Goal: Task Accomplishment & Management: Use online tool/utility

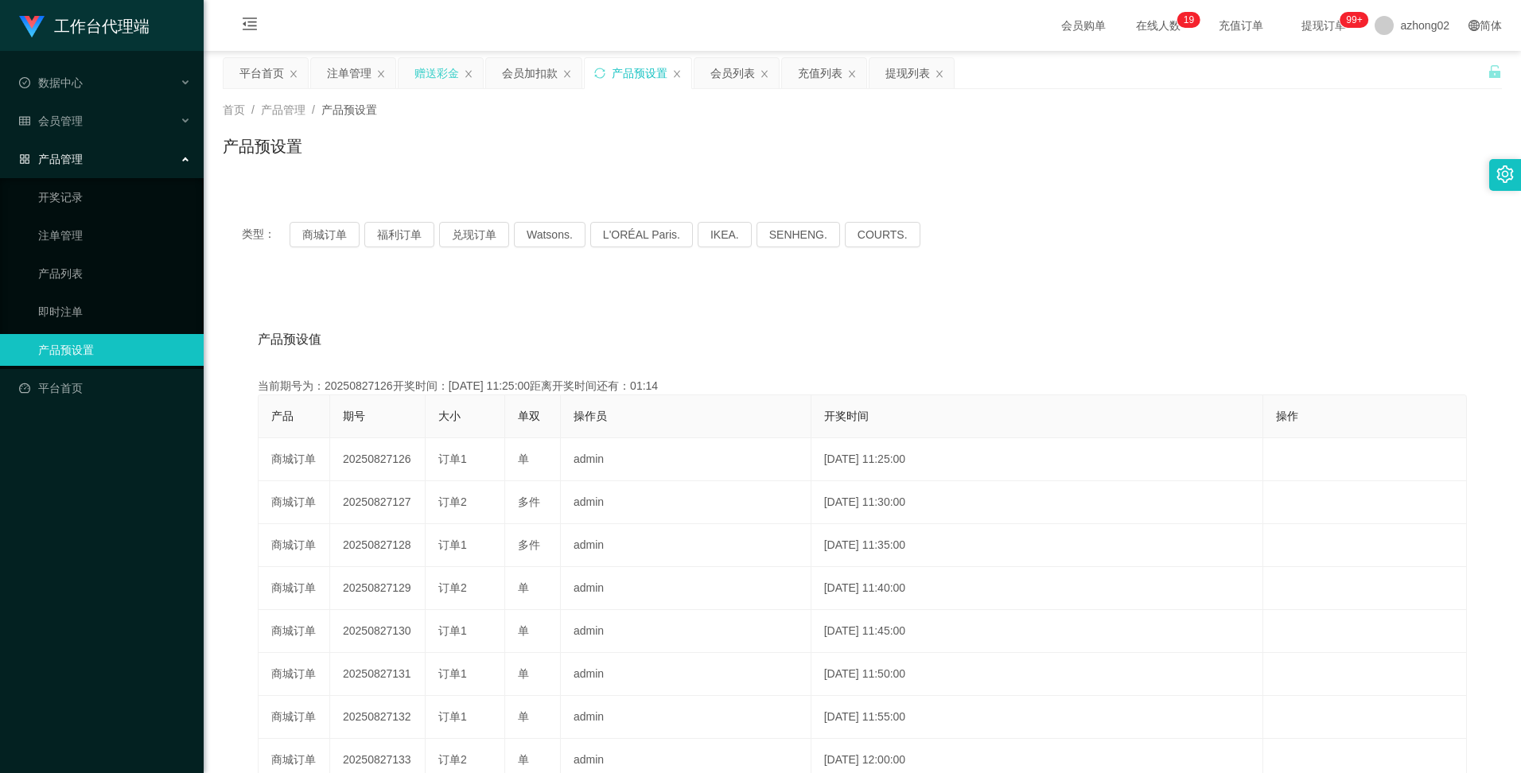
click at [421, 70] on div "赠送彩金" at bounding box center [437, 73] width 45 height 30
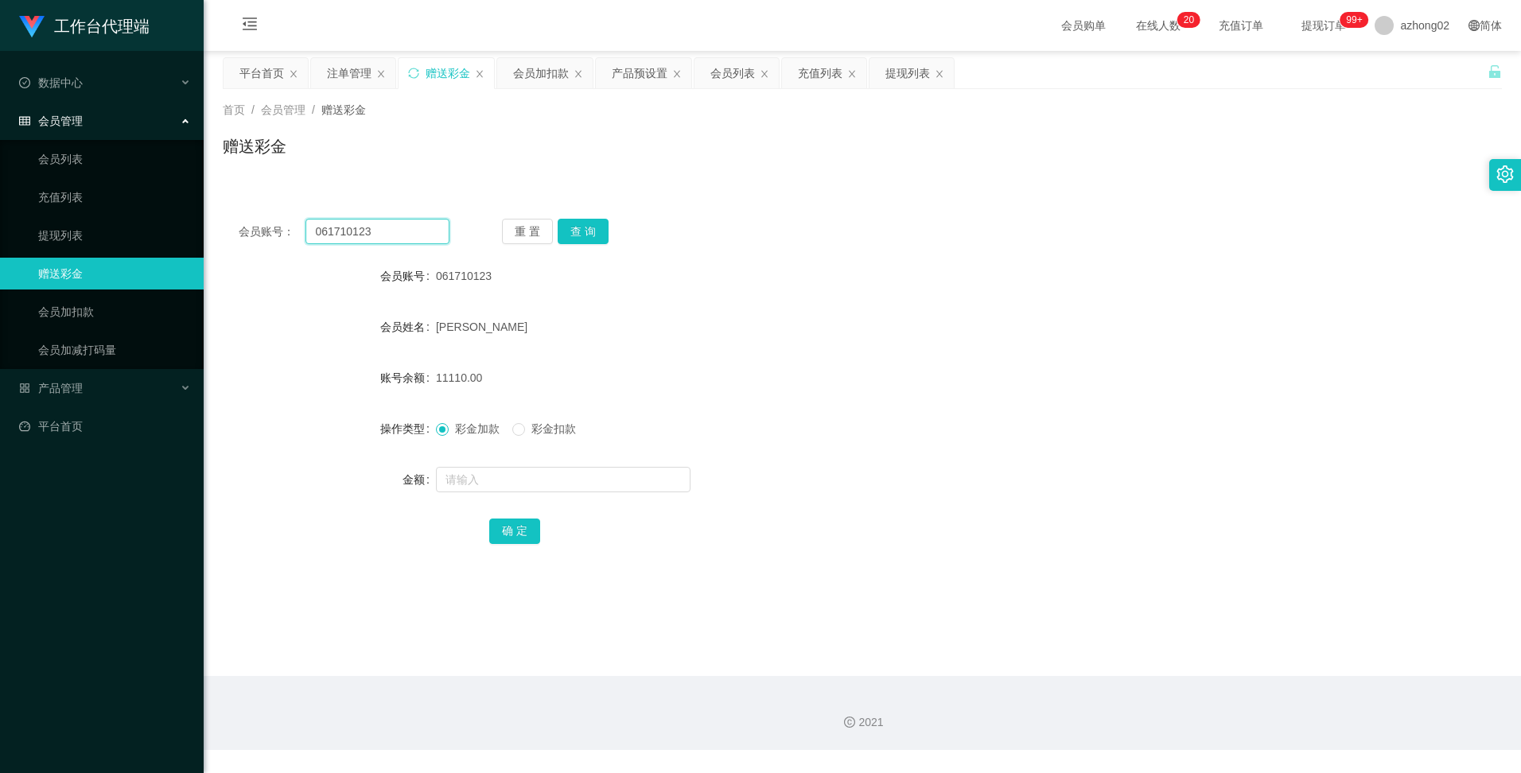
drag, startPoint x: 391, startPoint y: 237, endPoint x: 280, endPoint y: 249, distance: 112.0
click at [286, 236] on div "会员账号： 061710123" at bounding box center [344, 231] width 211 height 25
paste input "Mytube"
type input "Mytube"
click at [580, 238] on button "查 询" at bounding box center [583, 231] width 51 height 25
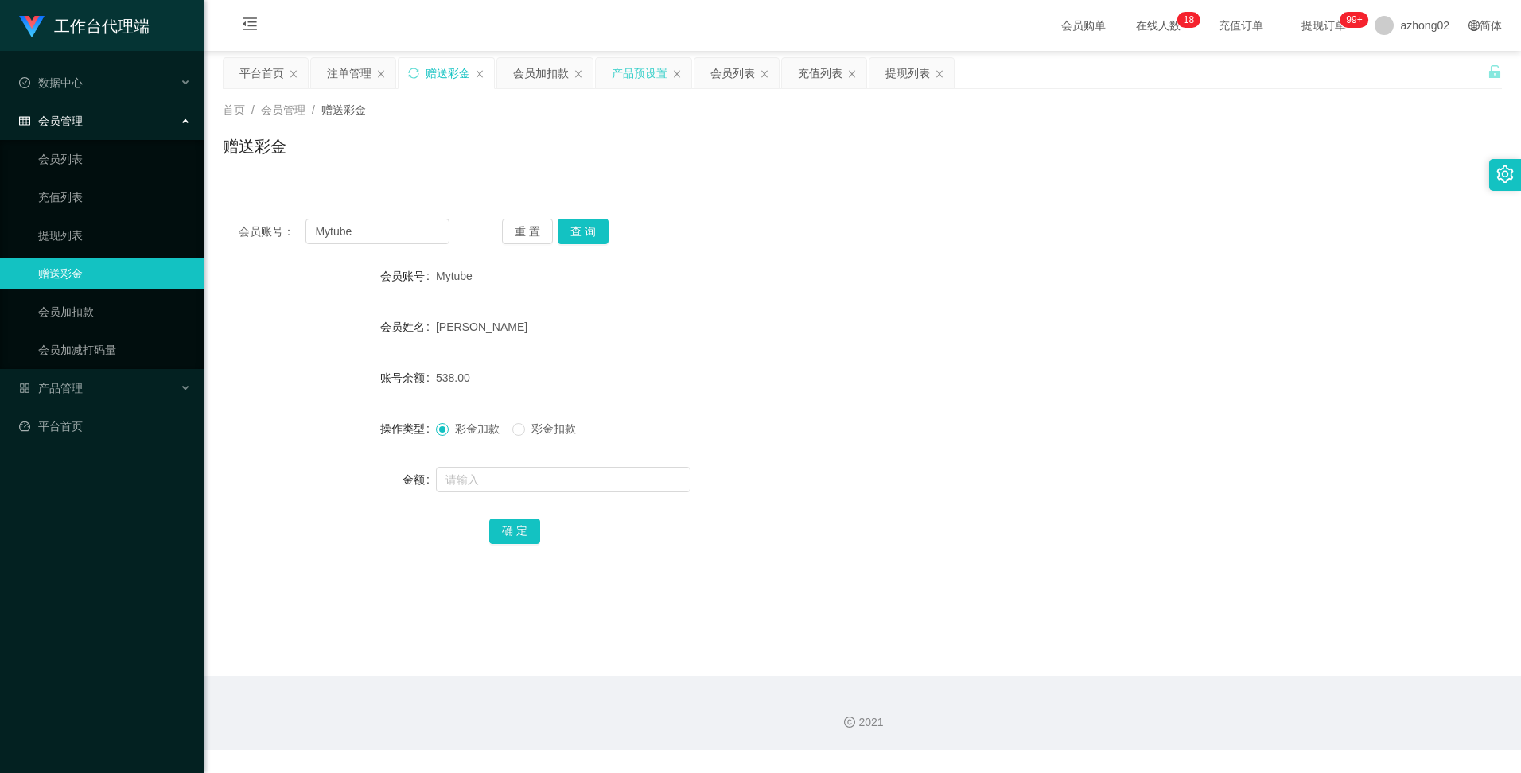
click at [636, 77] on div "产品预设置" at bounding box center [640, 73] width 56 height 30
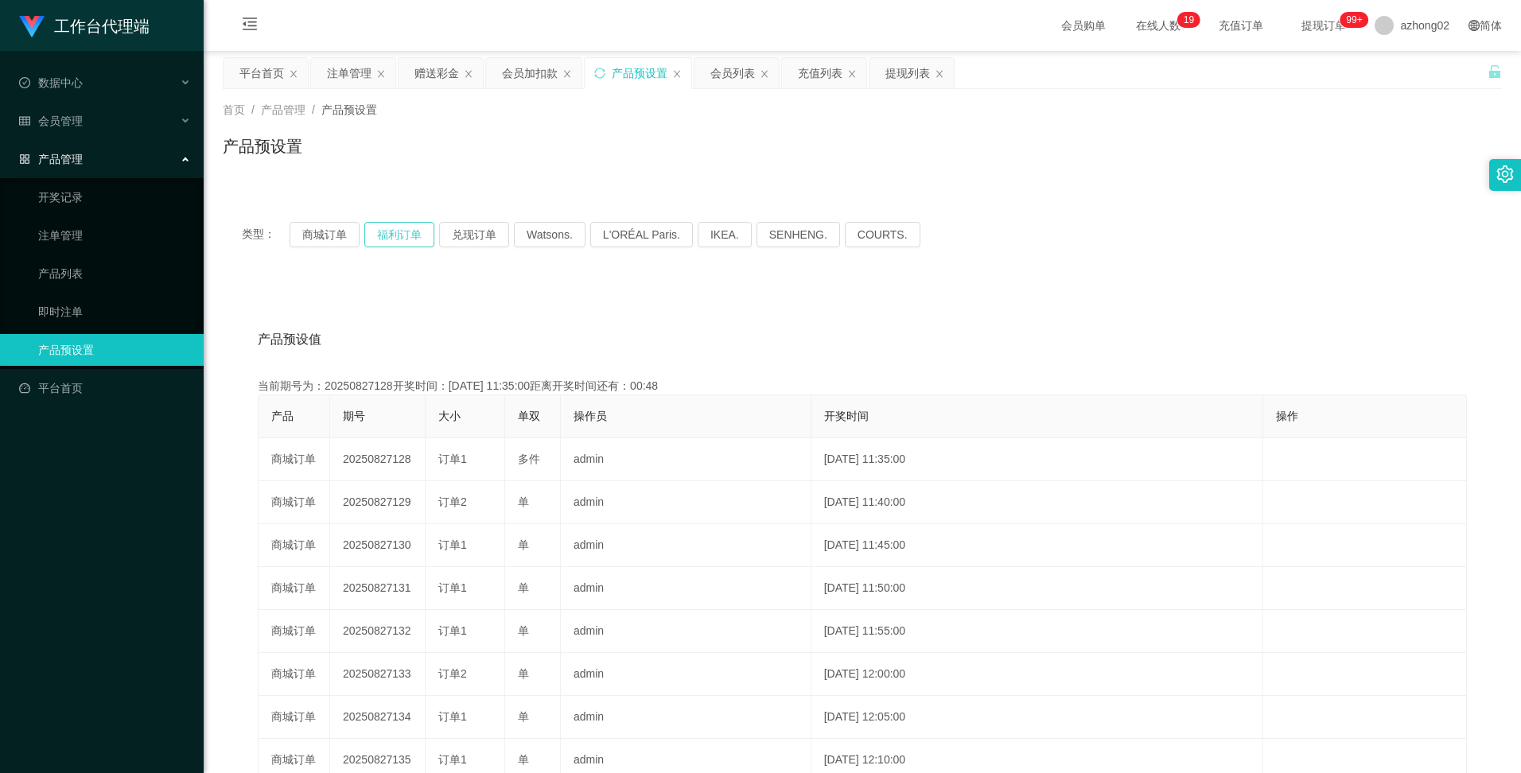
click at [393, 235] on button "福利订单" at bounding box center [399, 234] width 70 height 25
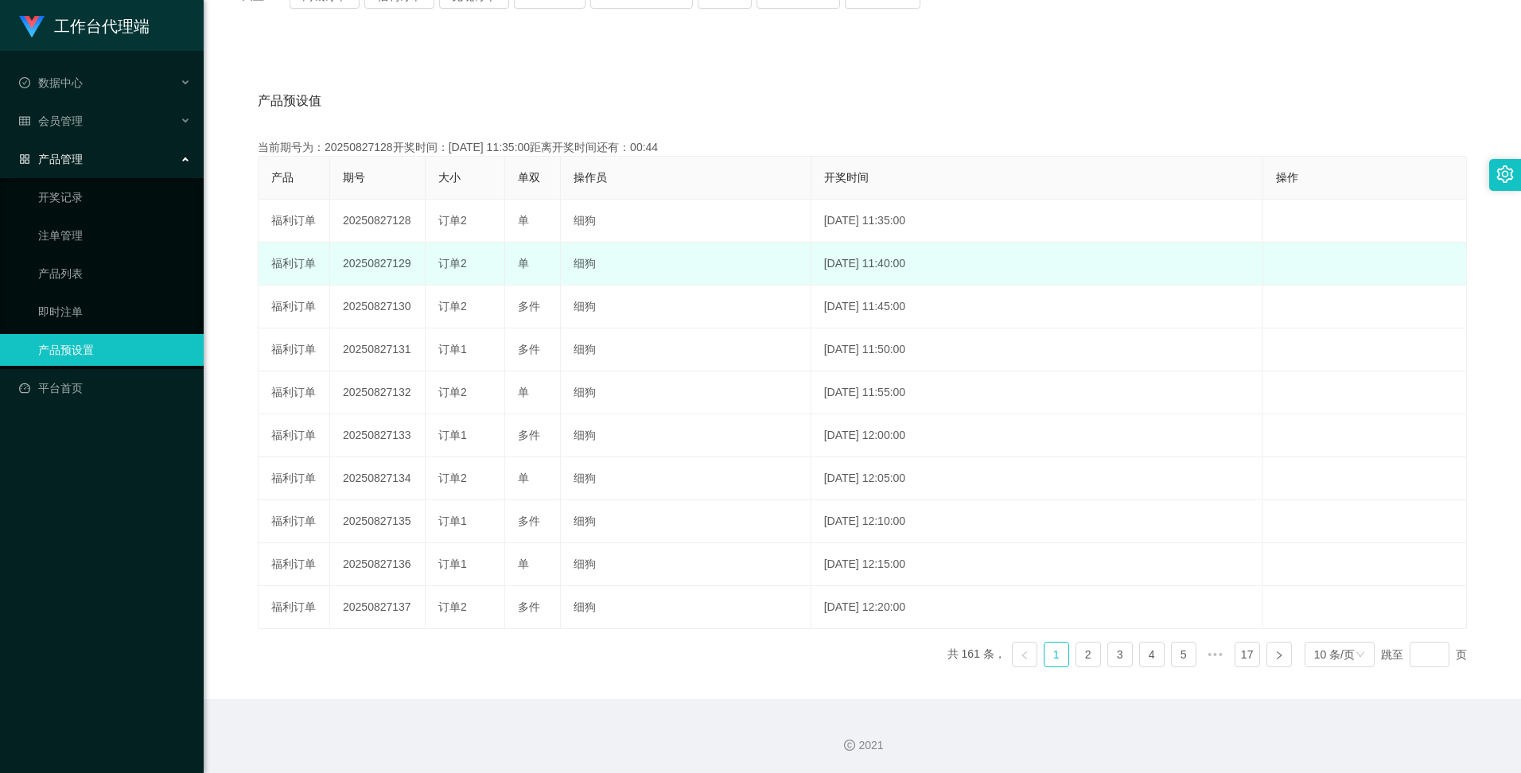
click at [372, 260] on td "20250827129" at bounding box center [377, 264] width 95 height 43
copy td "20250827129"
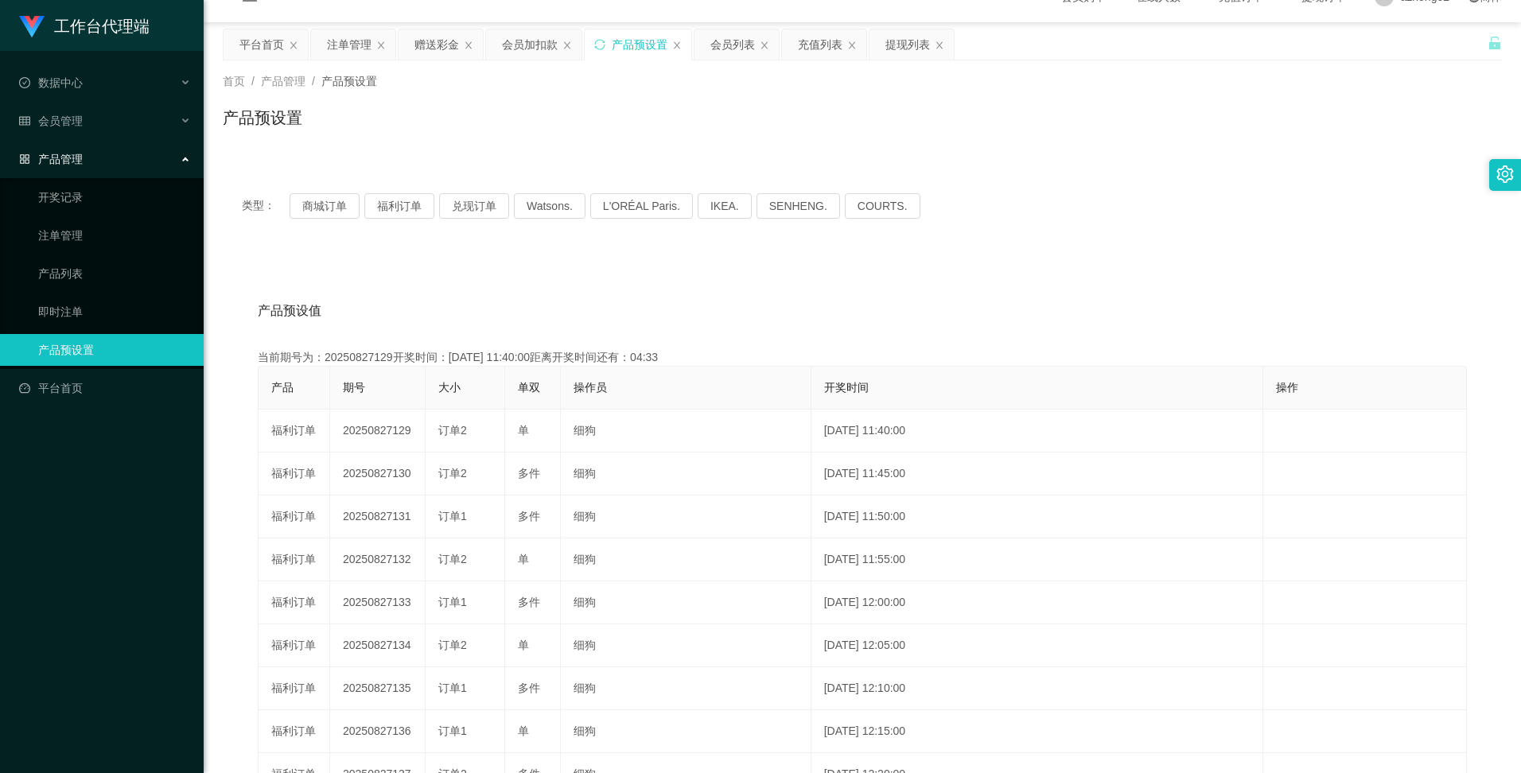
scroll to position [0, 0]
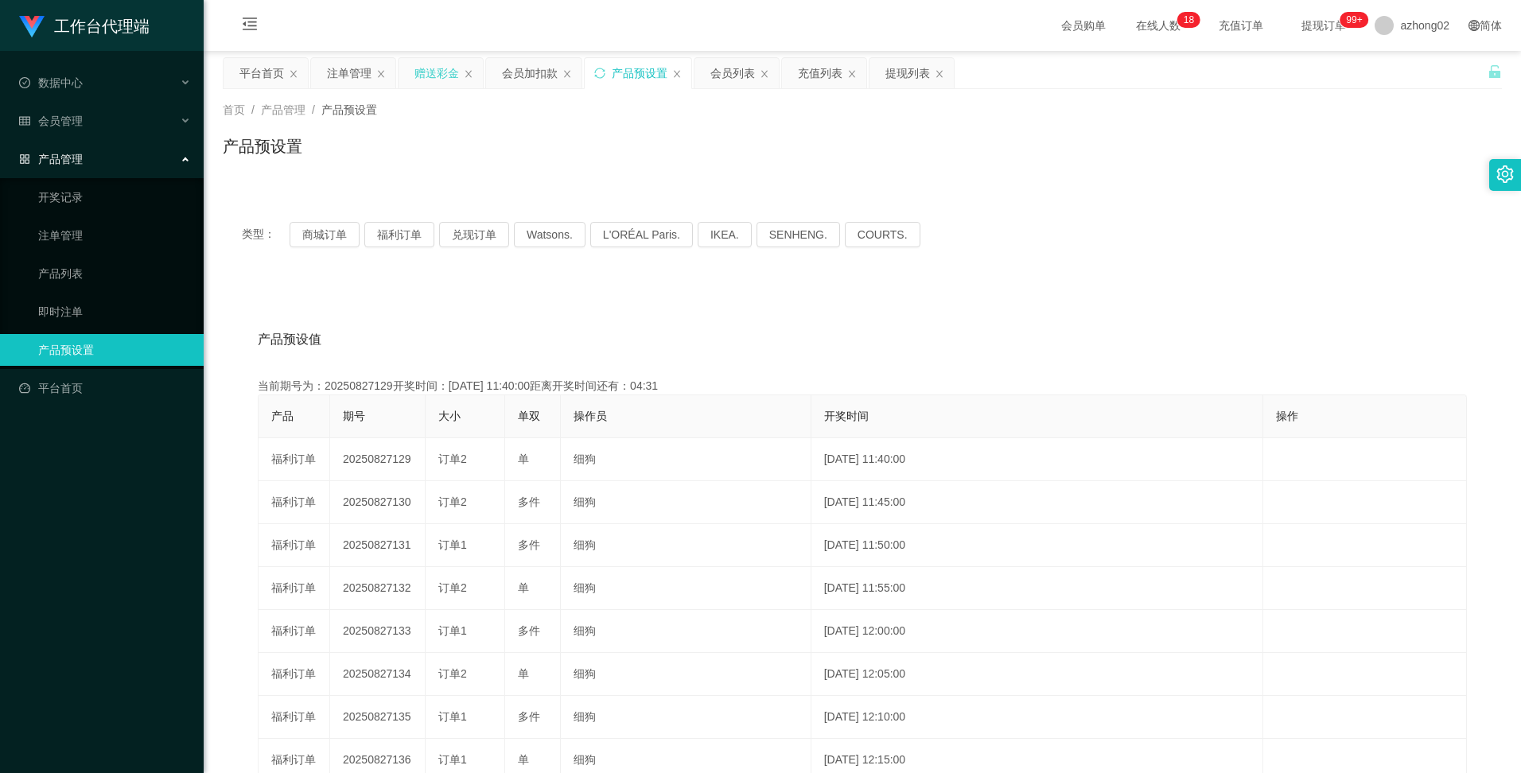
click at [452, 69] on div "赠送彩金" at bounding box center [437, 73] width 45 height 30
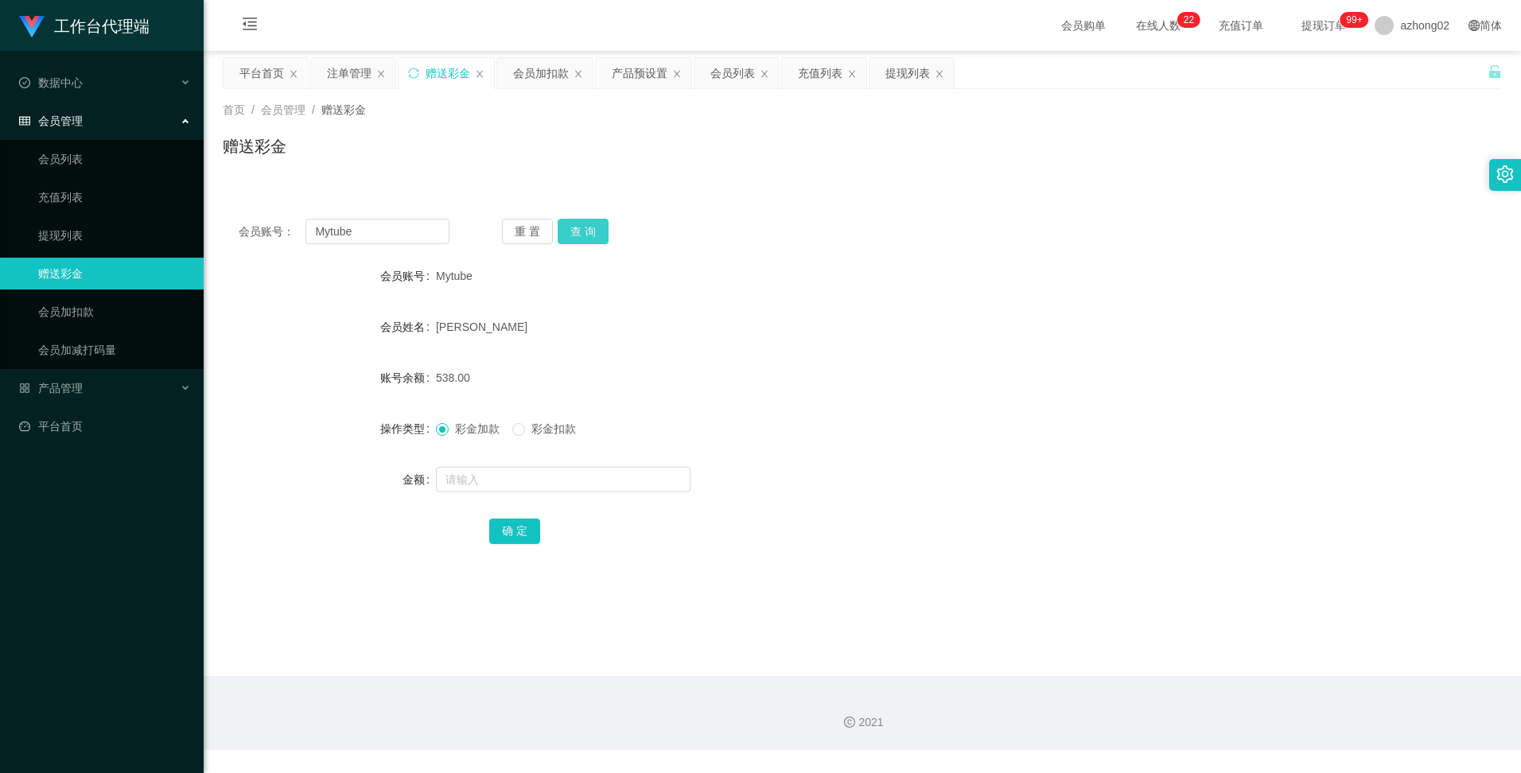
click at [580, 230] on button "查 询" at bounding box center [583, 231] width 51 height 25
click at [572, 226] on button "查 询" at bounding box center [583, 231] width 51 height 25
click at [641, 75] on div "产品预设置" at bounding box center [640, 73] width 56 height 30
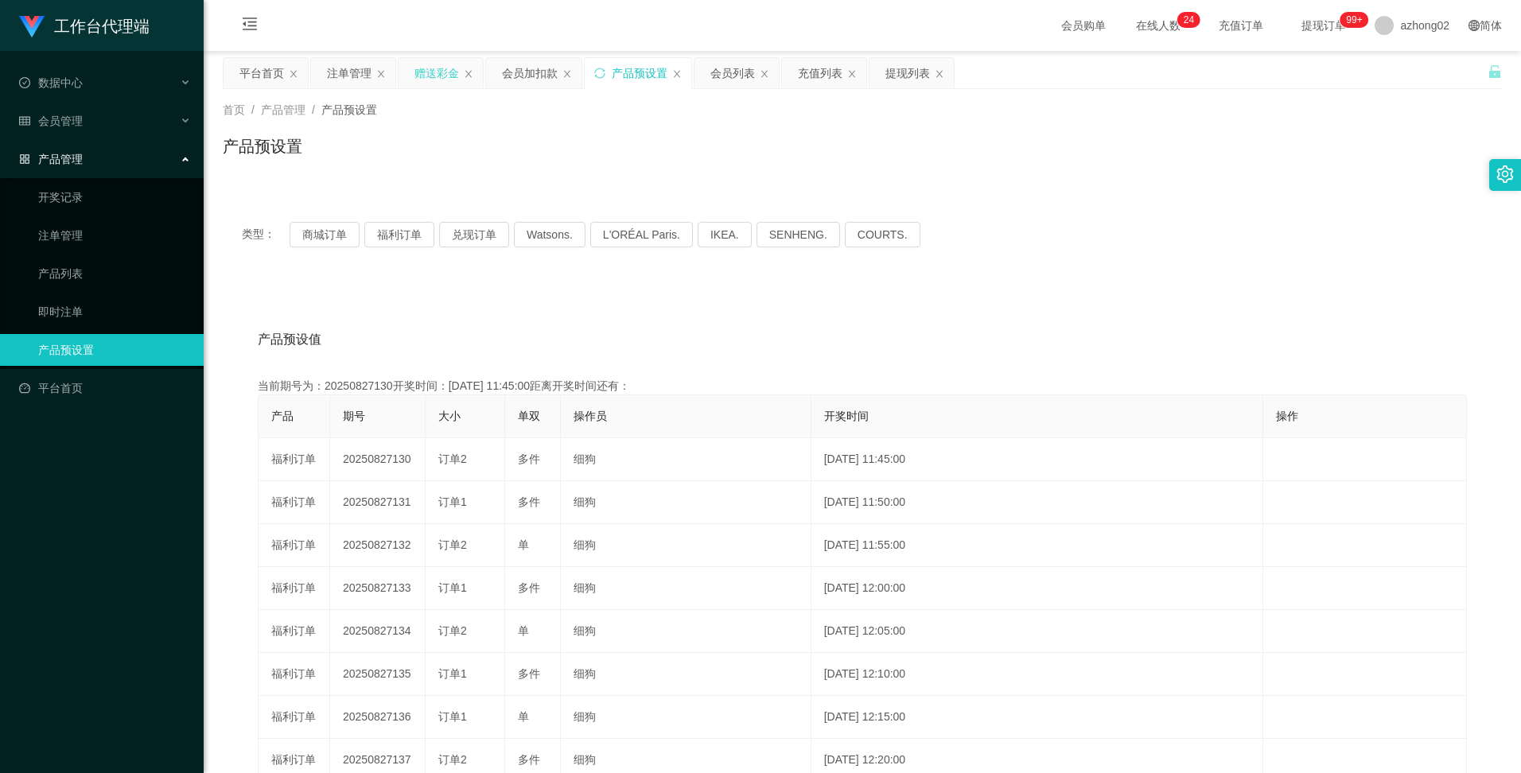
click at [442, 72] on div "赠送彩金" at bounding box center [437, 73] width 45 height 30
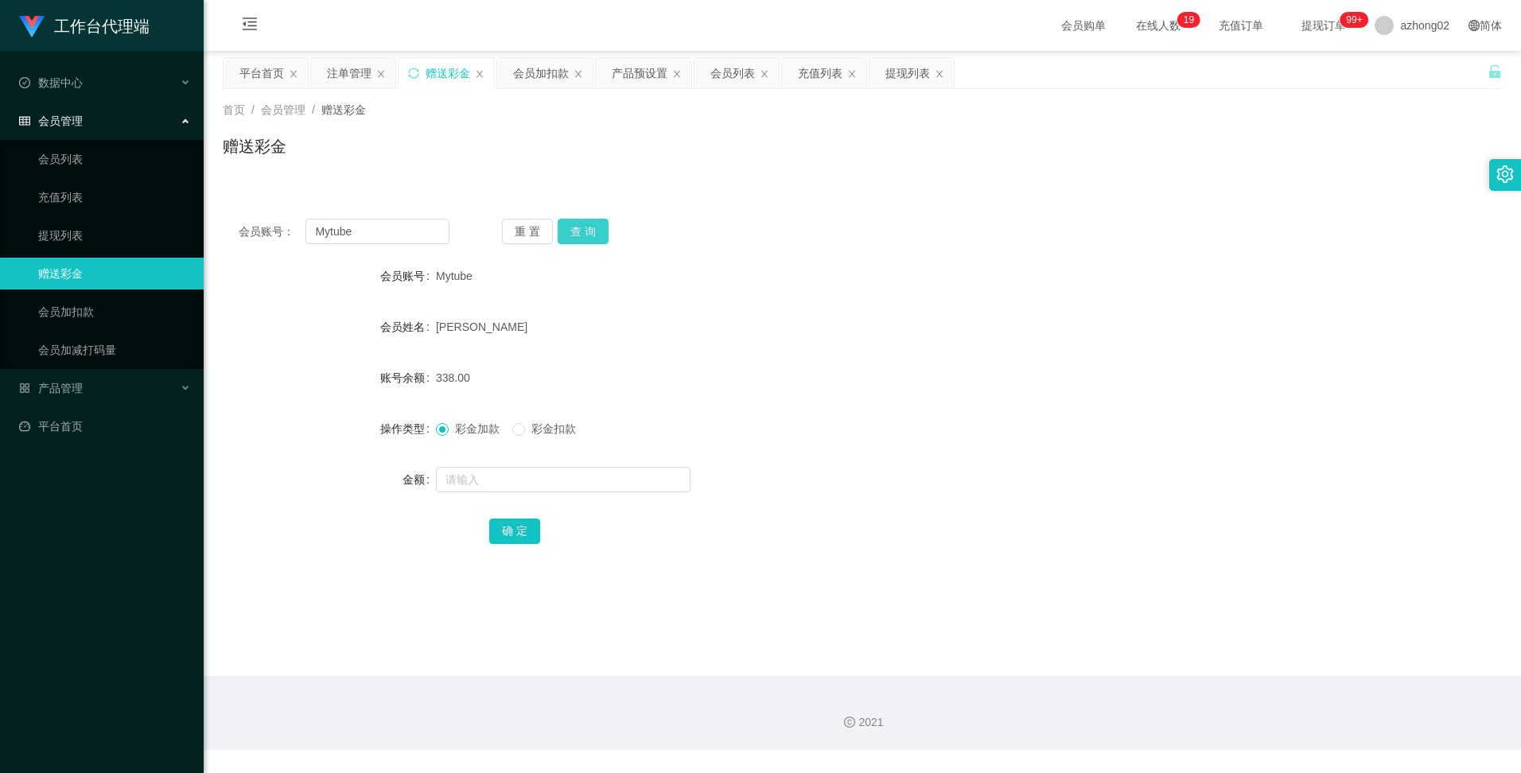
click at [578, 234] on button "查 询" at bounding box center [583, 231] width 51 height 25
click at [578, 232] on button "查 询" at bounding box center [583, 231] width 51 height 25
